Goal: Task Accomplishment & Management: Manage account settings

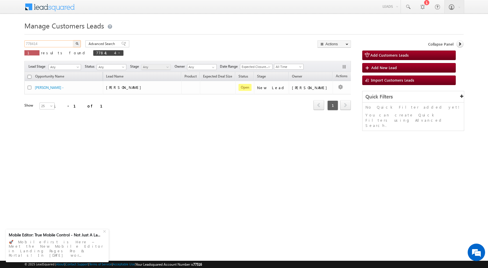
drag, startPoint x: 37, startPoint y: 44, endPoint x: 0, endPoint y: 43, distance: 36.9
click at [0, 43] on body "Menu [PERSON_NAME] sitar a6@ks erve." at bounding box center [244, 82] width 488 height 165
type input "781167"
click at [73, 40] on button "button" at bounding box center [77, 43] width 8 height 7
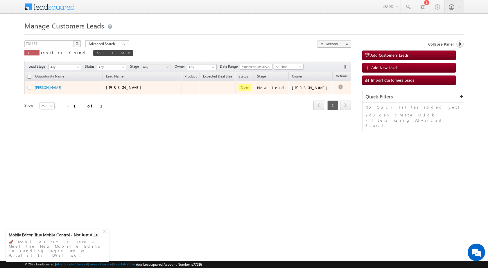
click at [332, 86] on td at bounding box center [344, 87] width 24 height 13
click at [336, 86] on div at bounding box center [340, 88] width 9 height 8
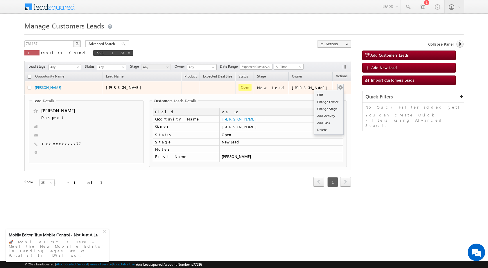
click at [337, 86] on button "button" at bounding box center [340, 87] width 6 height 6
click at [327, 93] on link "Edit" at bounding box center [328, 94] width 29 height 7
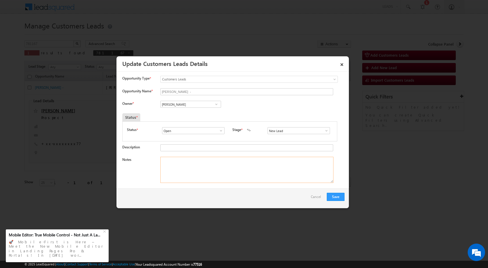
click at [195, 167] on textarea "Notes" at bounding box center [246, 170] width 173 height 26
paste textarea "781167 / [PERSON_NAME] / 9984933777 / P + C / 208027 TO KANPUR / PLOT VALUE 15 …"
type textarea "781167 / [PERSON_NAME] / 9984933777 / P + C / 208027 TO KANPUR / PLOT VALUE 15 …"
click at [195, 103] on input "[PERSON_NAME]" at bounding box center [190, 104] width 61 height 7
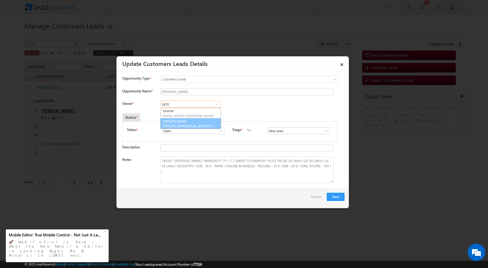
click at [196, 122] on link "[PERSON_NAME] [PERSON_NAME][EMAIL_ADDRESS][DOMAIN_NAME]" at bounding box center [190, 123] width 61 height 11
type input "[PERSON_NAME]"
click at [338, 200] on button "Save" at bounding box center [336, 197] width 18 height 8
